Goal: Task Accomplishment & Management: Manage account settings

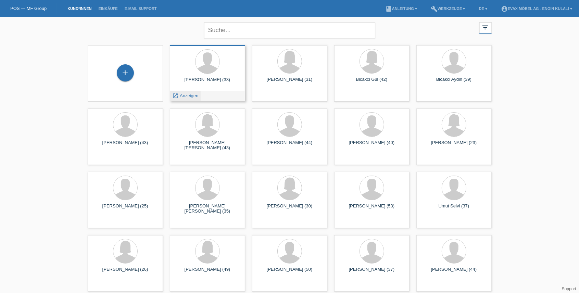
click at [194, 95] on span "Anzeigen" at bounding box center [189, 95] width 18 height 5
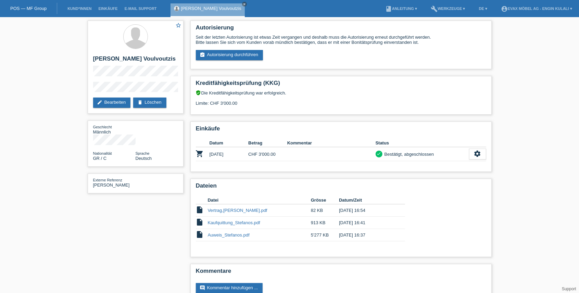
click at [123, 214] on div "star_border [PERSON_NAME] Voulvoutzis edit Bearbeiten delete Löschen Geschlecht…" at bounding box center [289, 163] width 411 height 292
click at [97, 237] on div "star_border [PERSON_NAME] Voulvoutzis edit Bearbeiten delete Löschen Geschlecht…" at bounding box center [289, 163] width 411 height 292
click at [92, 230] on div "star_border [PERSON_NAME] Voulvoutzis edit Bearbeiten delete Löschen Geschlecht…" at bounding box center [289, 163] width 411 height 292
click at [73, 171] on div "star_border [PERSON_NAME] Voulvoutzis edit Bearbeiten delete Löschen Geschlecht…" at bounding box center [289, 163] width 579 height 292
click at [27, 166] on div "star_border [PERSON_NAME] Voulvoutzis edit Bearbeiten delete Löschen Geschlecht…" at bounding box center [289, 163] width 579 height 292
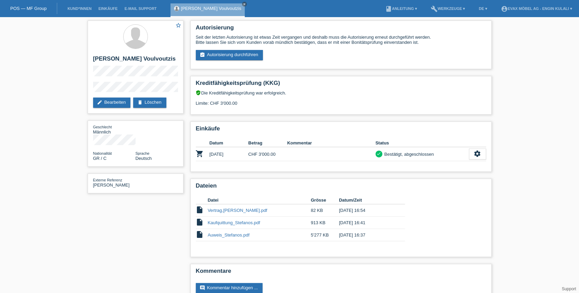
click at [44, 115] on div "star_border [PERSON_NAME] Voulvoutzis edit Bearbeiten delete Löschen Geschlecht…" at bounding box center [289, 163] width 579 height 292
